Goal: Task Accomplishment & Management: Use online tool/utility

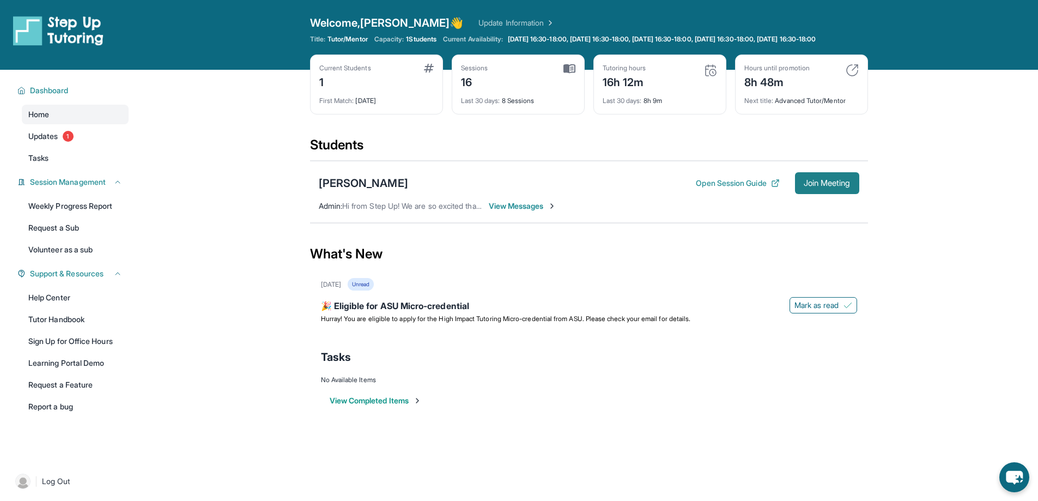
click at [831, 194] on button "Join Meeting" at bounding box center [827, 183] width 64 height 22
